Goal: Register for event/course: Register for event/course

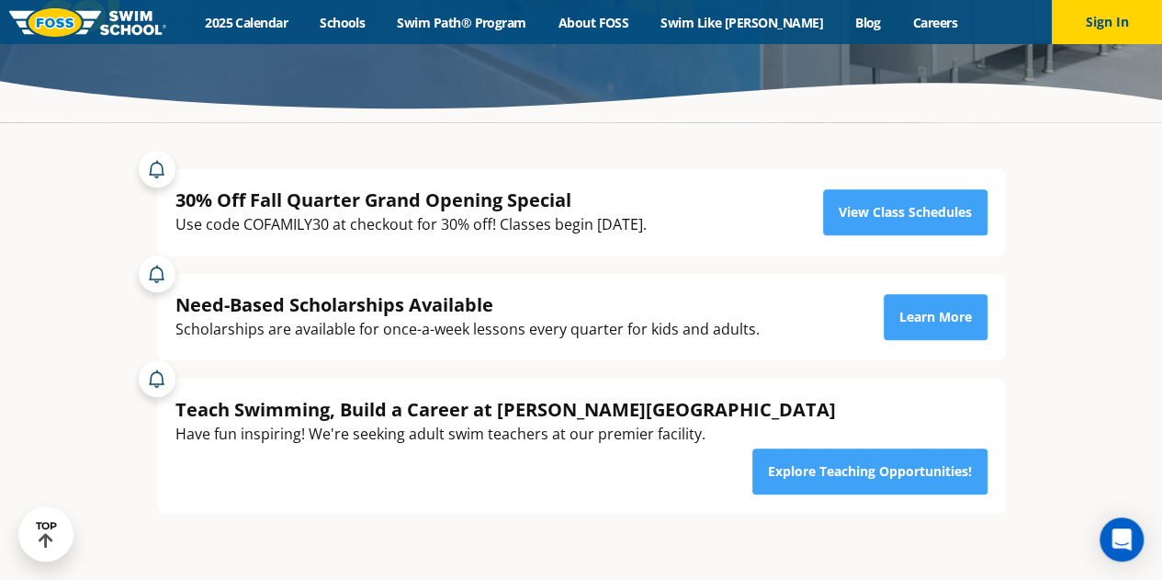
scroll to position [184, 0]
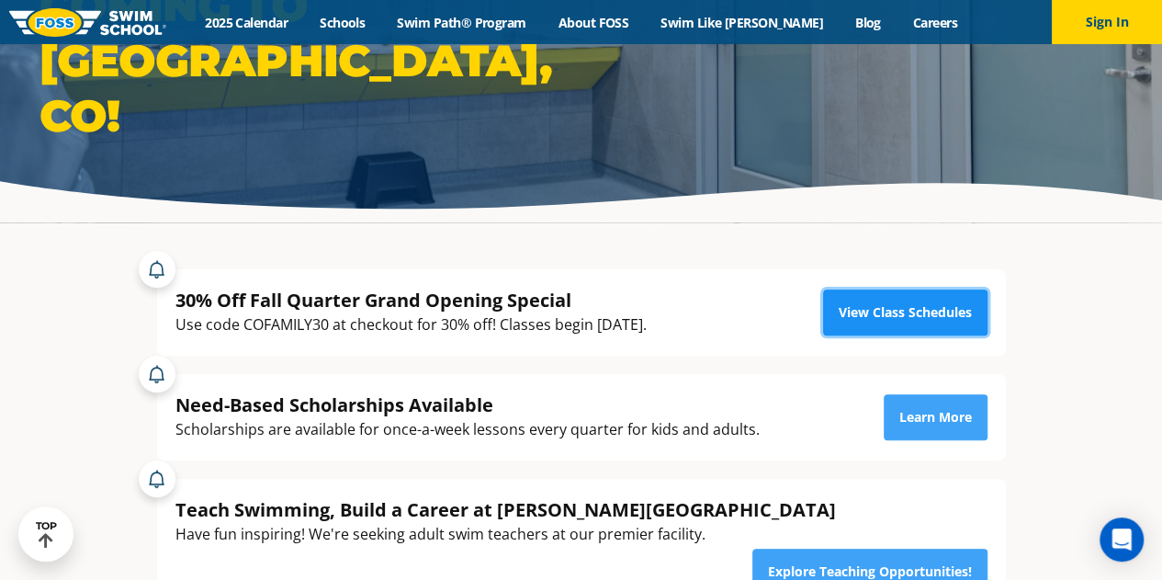
click at [861, 310] on link "View Class Schedules" at bounding box center [905, 312] width 164 height 46
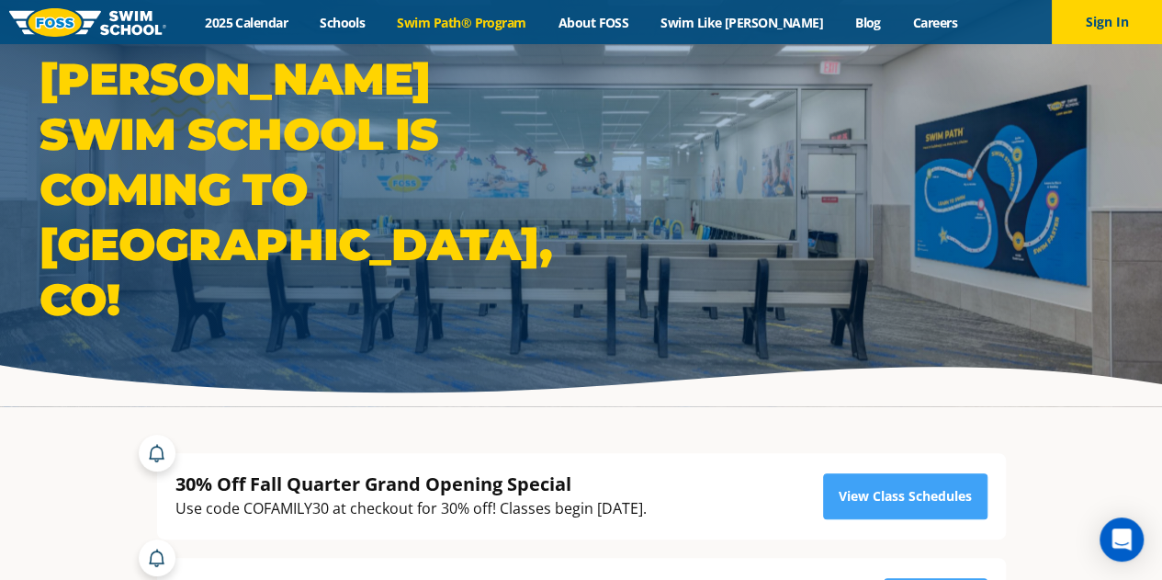
click at [520, 23] on link "Swim Path® Program" at bounding box center [461, 22] width 161 height 17
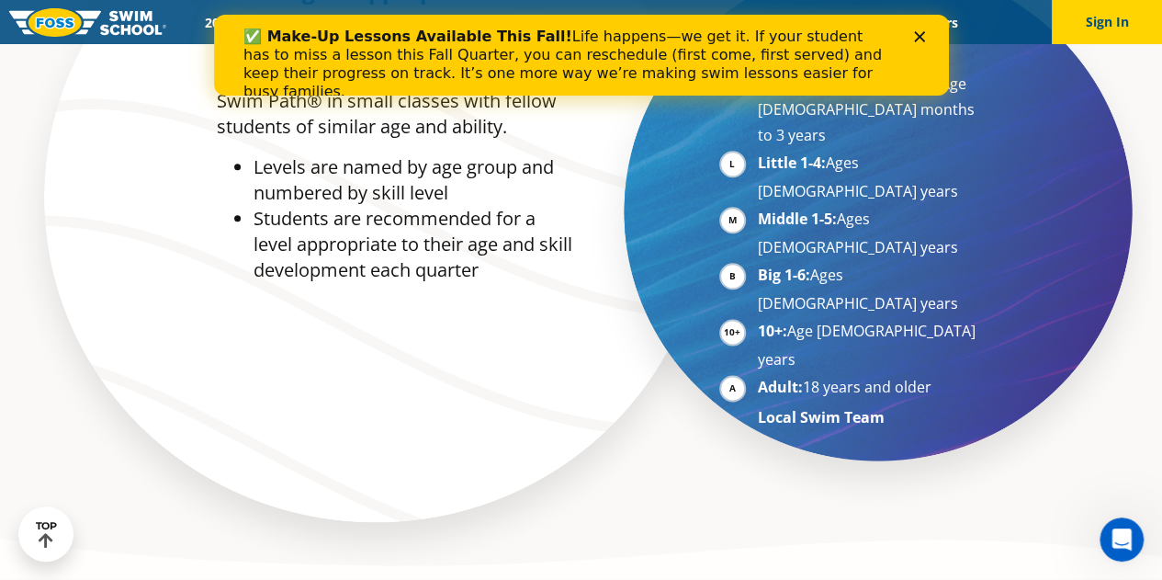
scroll to position [919, 0]
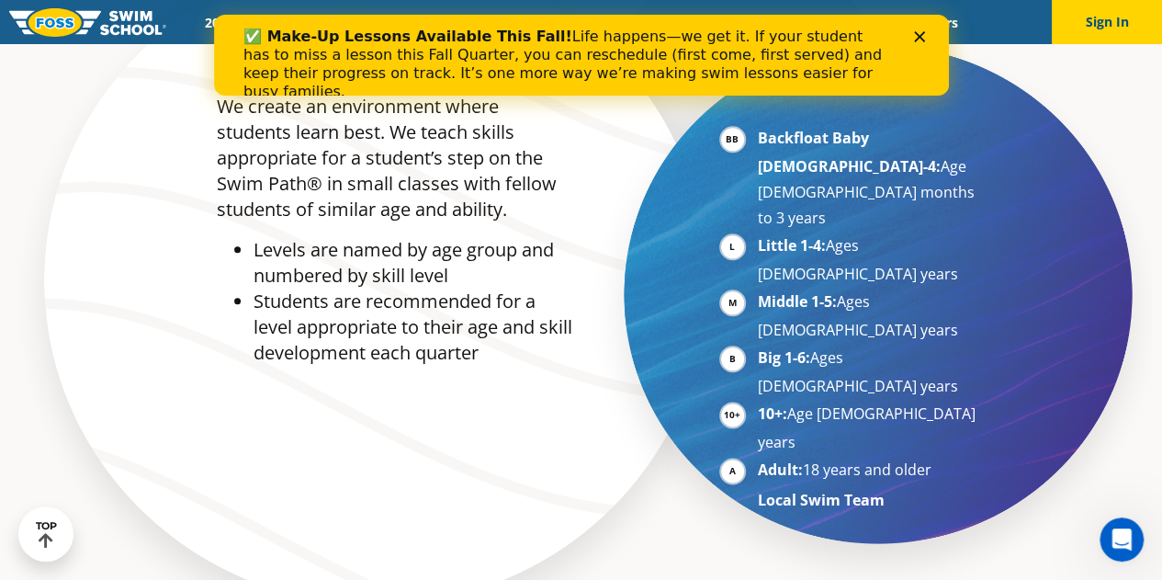
click at [918, 32] on icon "Close" at bounding box center [918, 36] width 11 height 11
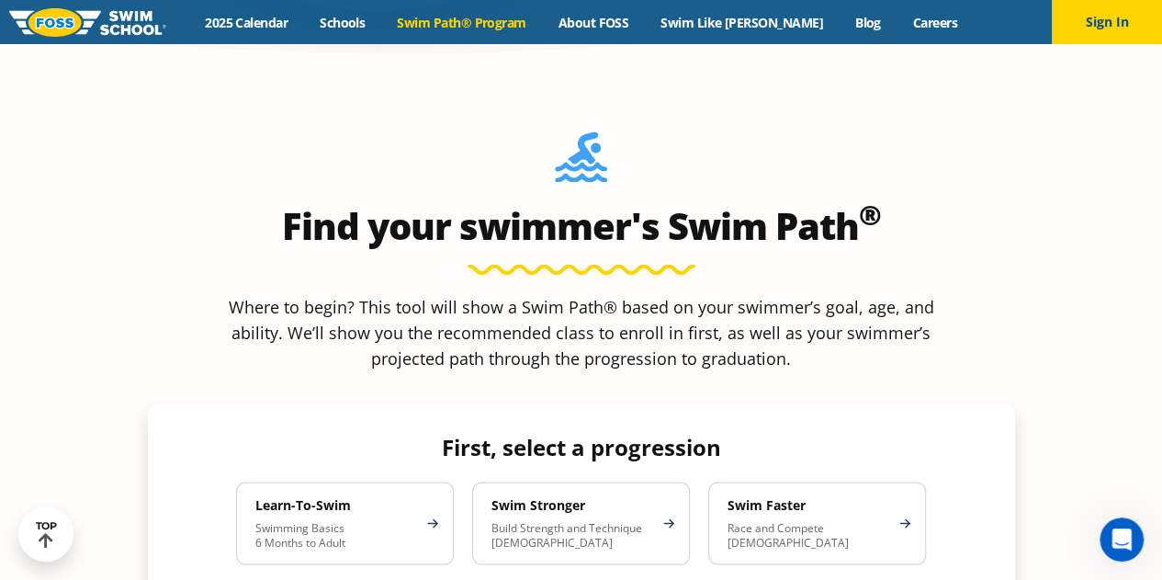
scroll to position [1561, 0]
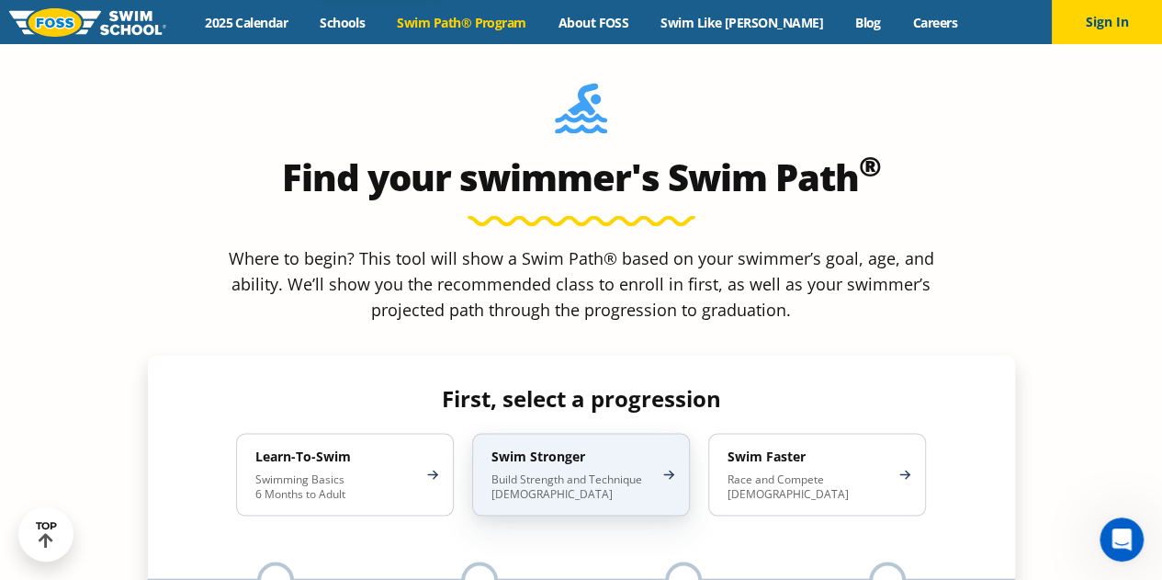
click at [554, 433] on div "Swim Stronger Build Strength and Technique 5-13 Years Old" at bounding box center [581, 474] width 218 height 83
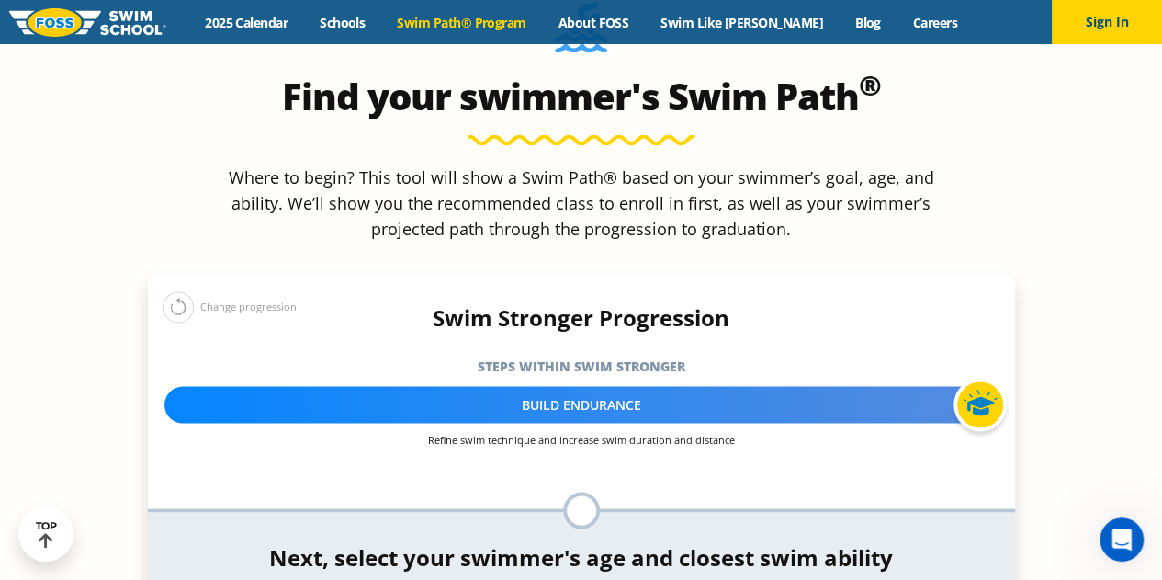
scroll to position [1745, 0]
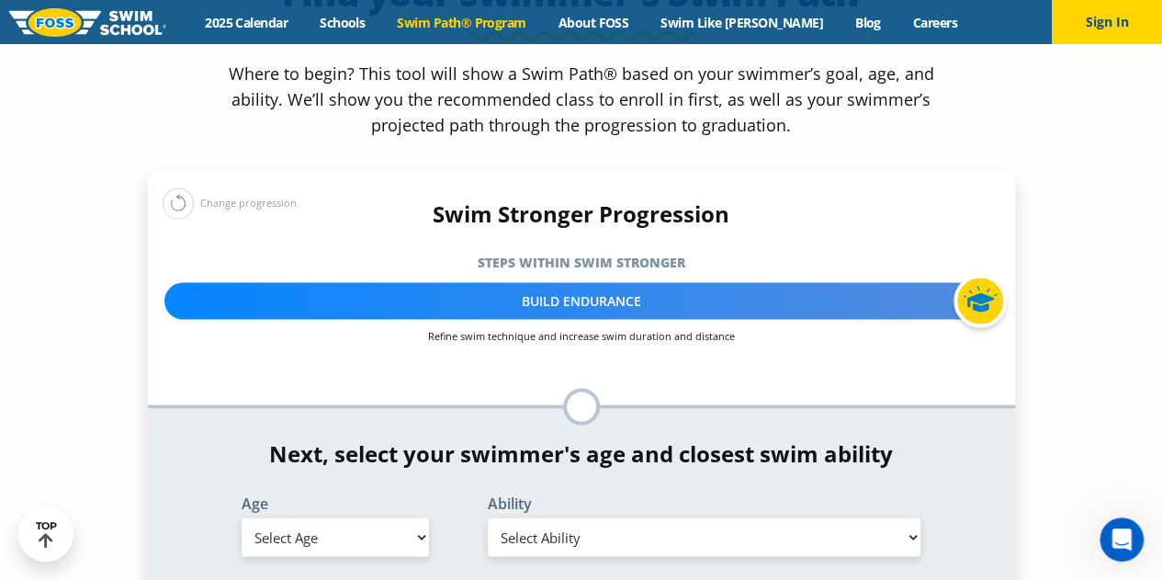
click at [410, 518] on select "Select Age 6 months - 1 year 1 year 2 years 3 years 4 years 5 years 6 years 7 y…" at bounding box center [335, 537] width 187 height 39
select select "9-years"
click at [242, 518] on select "Select Age 6 months - 1 year 1 year 2 years 3 years 4 years 5 years 6 years 7 y…" at bounding box center [335, 537] width 187 height 39
click at [513, 518] on select "Select Ability First in-water experience When in the water, reliant on a life j…" at bounding box center [705, 537] width 434 height 39
select select "9-years-uncomfortable-putting-face-in-the-water-andor-getting-water-on-ears-whi…"
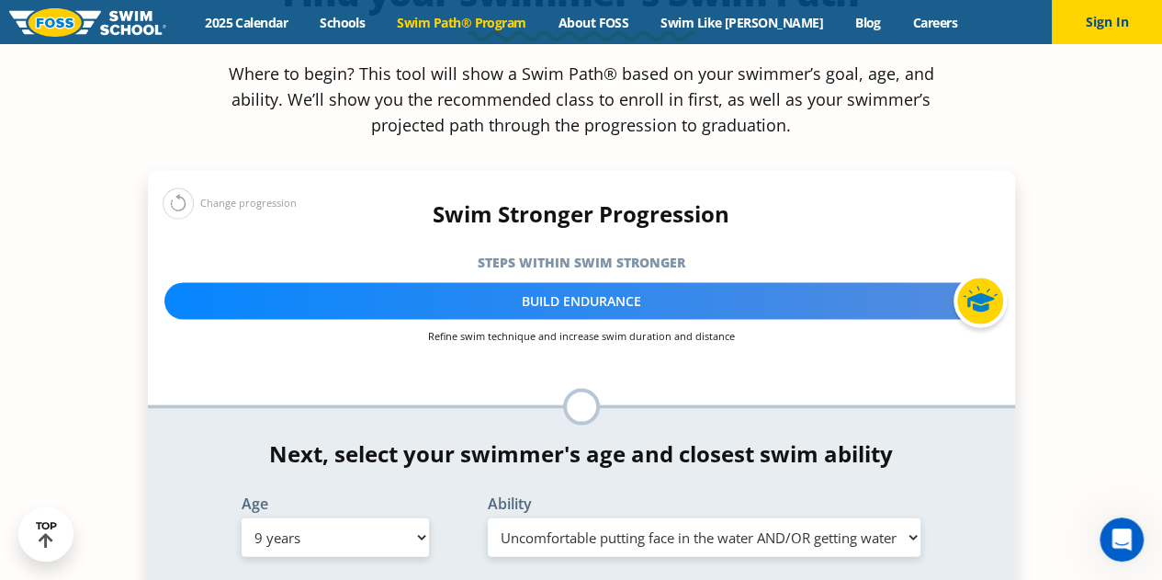
click at [488, 518] on select "Select Ability First in-water experience When in the water, reliant on a life j…" at bounding box center [705, 537] width 434 height 39
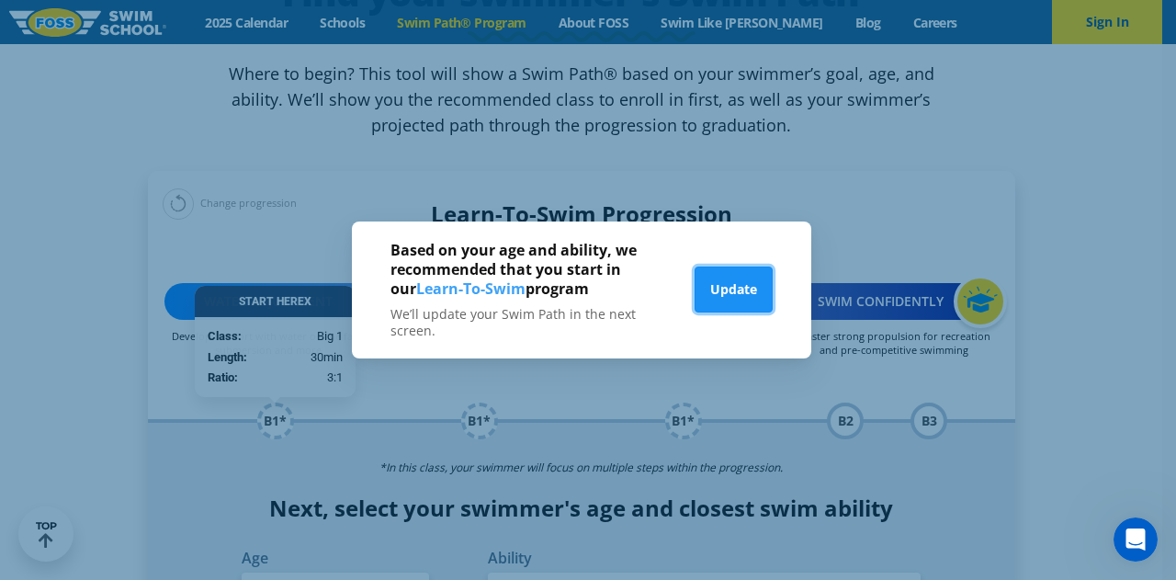
click at [739, 289] on button "Update" at bounding box center [733, 289] width 78 height 46
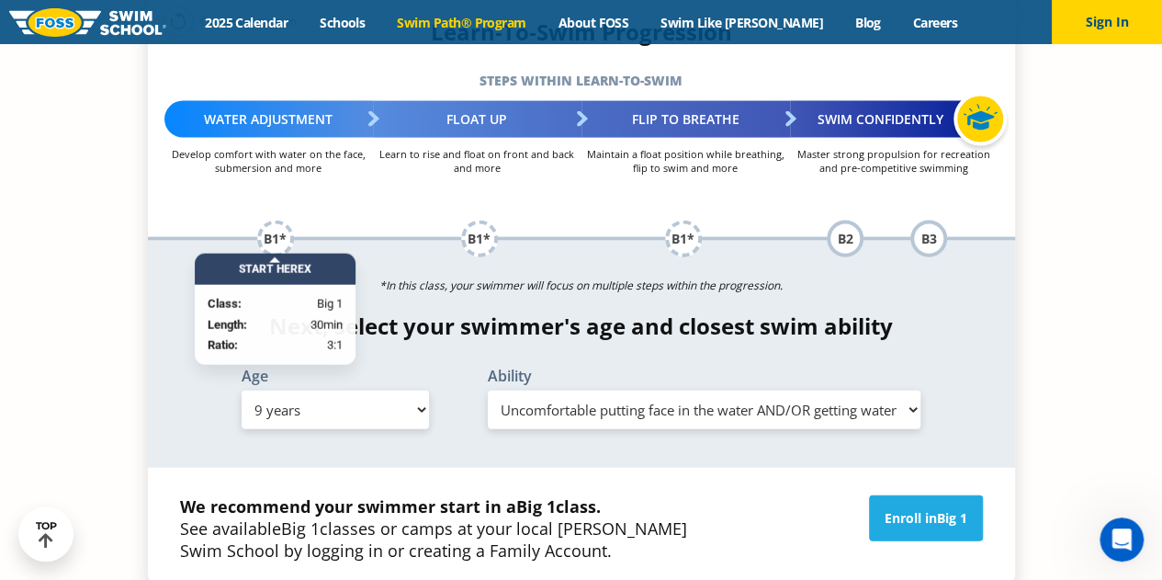
scroll to position [1929, 0]
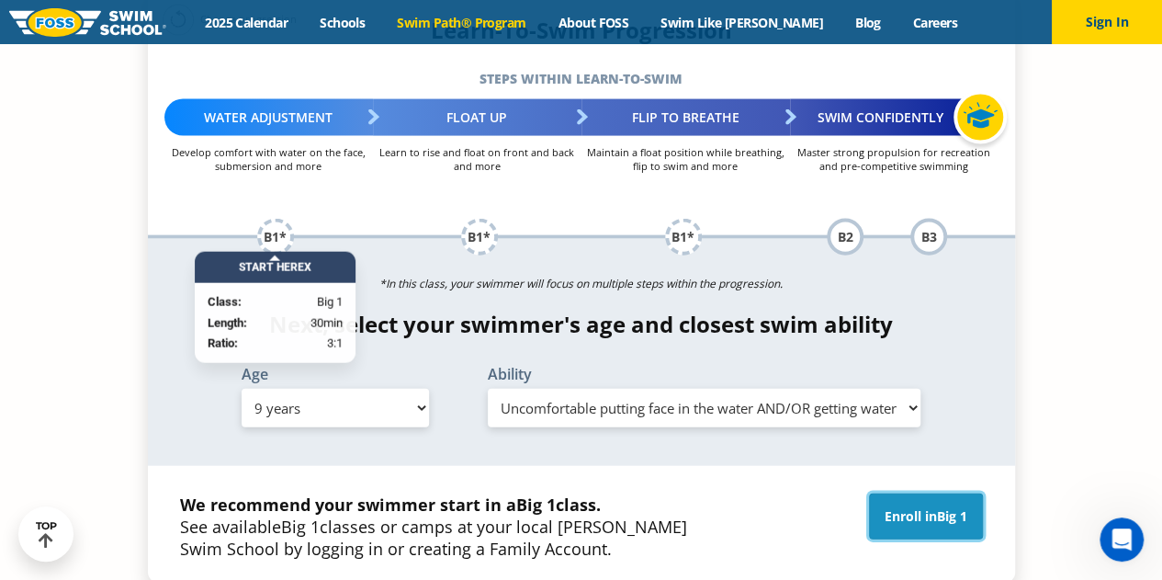
click at [898, 493] on link "Enroll in Big 1" at bounding box center [926, 516] width 114 height 46
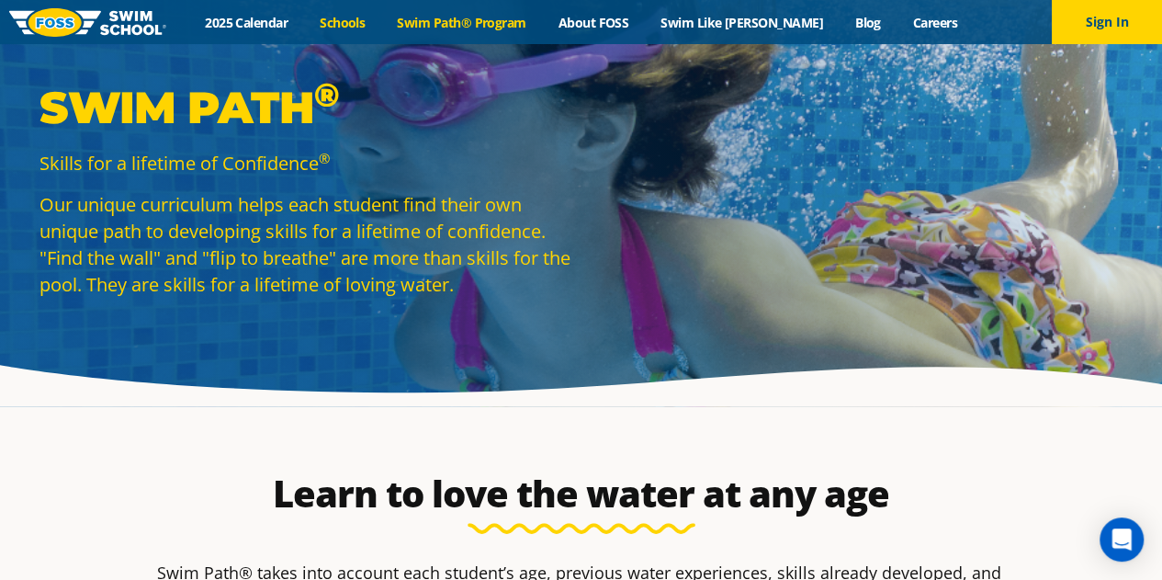
click at [381, 16] on link "Schools" at bounding box center [342, 22] width 77 height 17
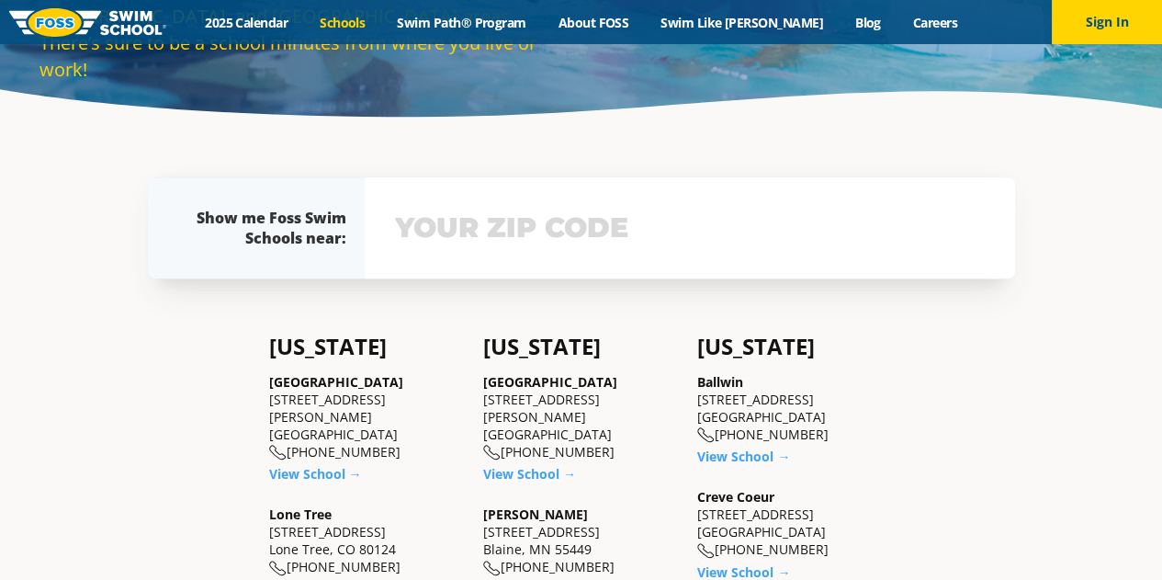
scroll to position [367, 0]
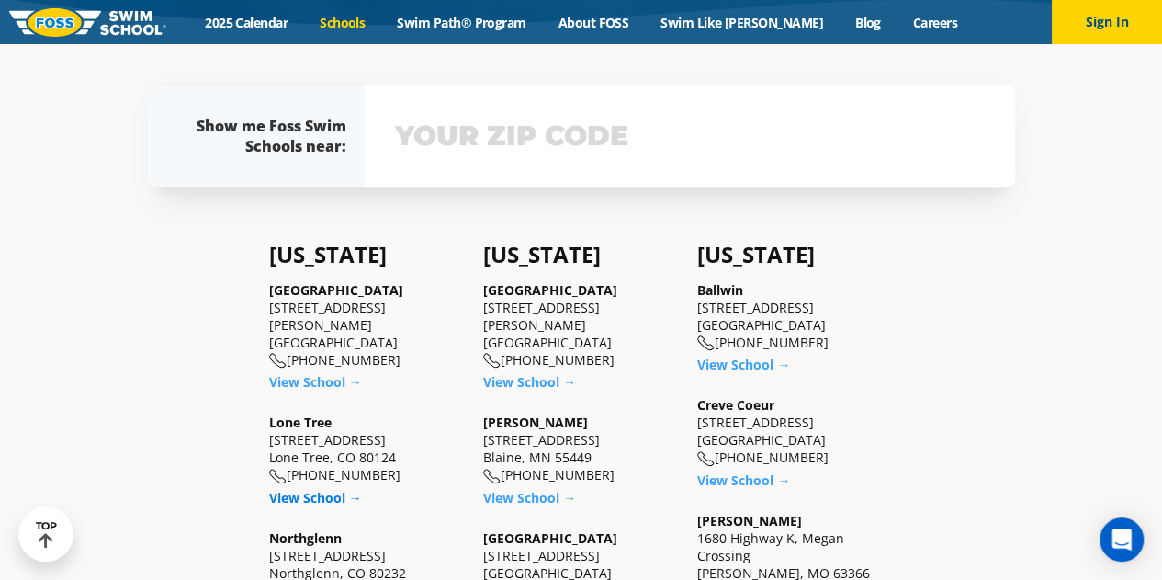
click at [313, 489] on link "View School →" at bounding box center [315, 497] width 93 height 17
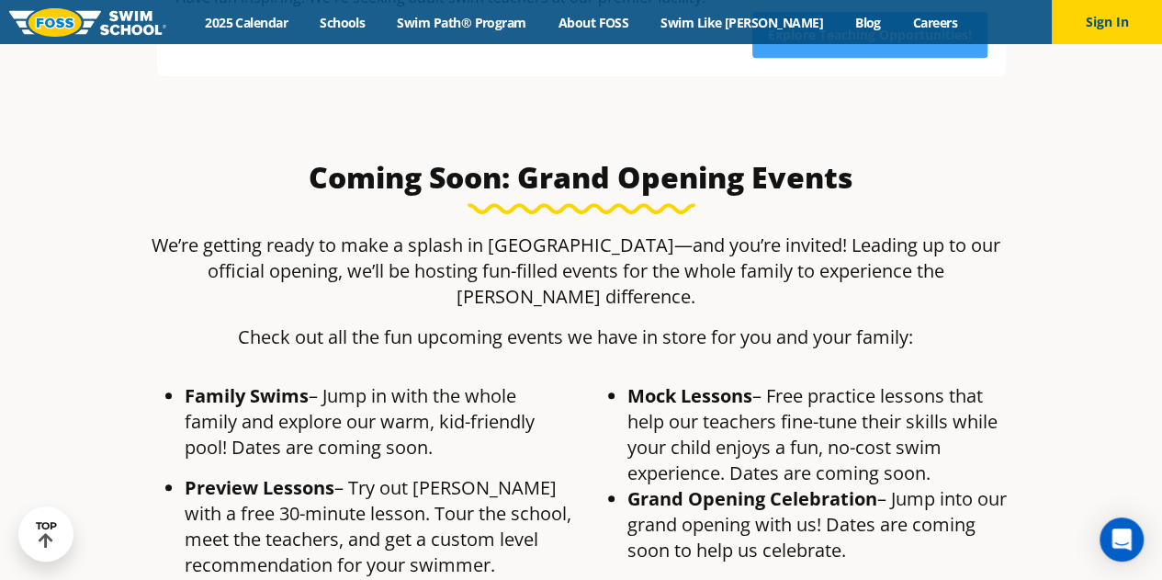
scroll to position [1010, 0]
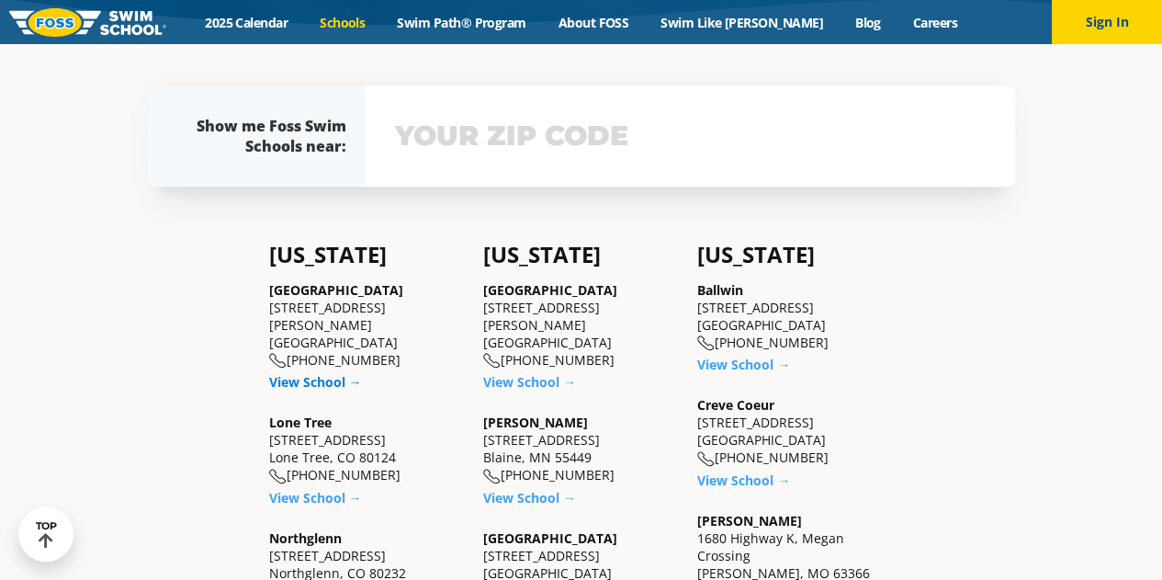
drag, startPoint x: 0, startPoint y: 0, endPoint x: 312, endPoint y: 368, distance: 482.9
click at [312, 373] on link "View School →" at bounding box center [315, 381] width 93 height 17
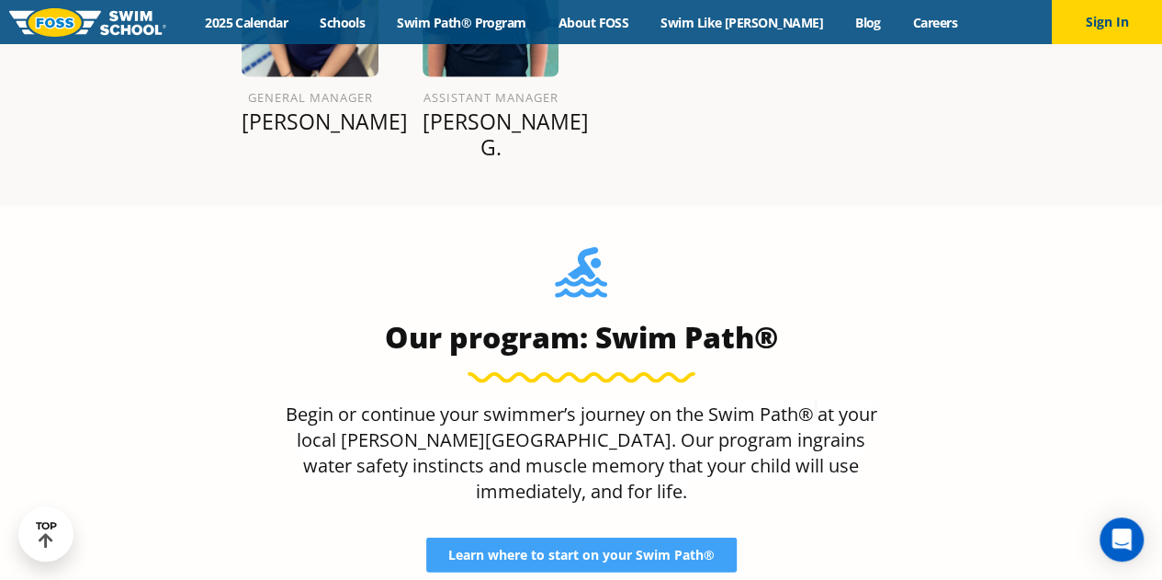
scroll to position [1628, 0]
